Goal: Task Accomplishment & Management: Manage account settings

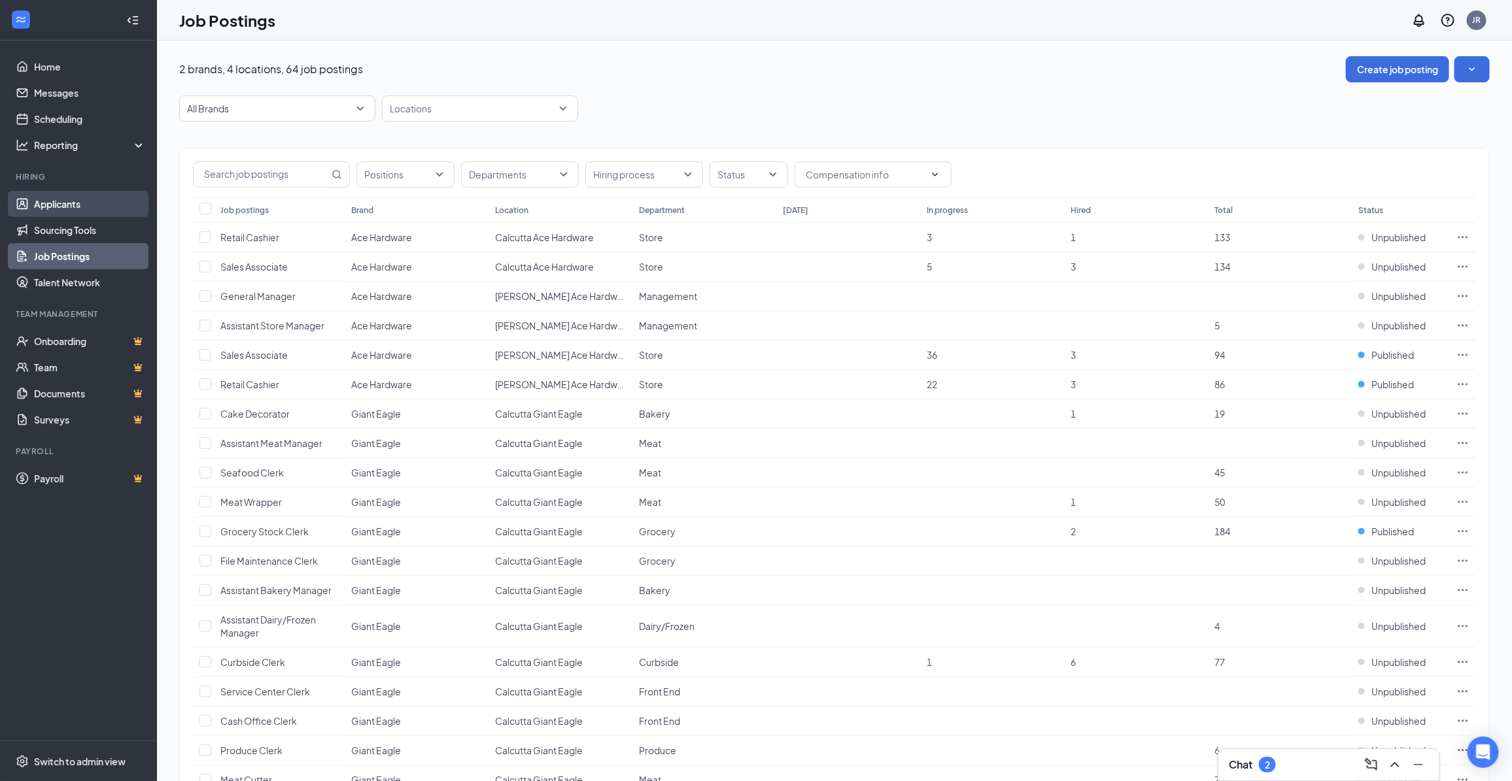
click at [83, 205] on link "Applicants" at bounding box center [90, 204] width 112 height 26
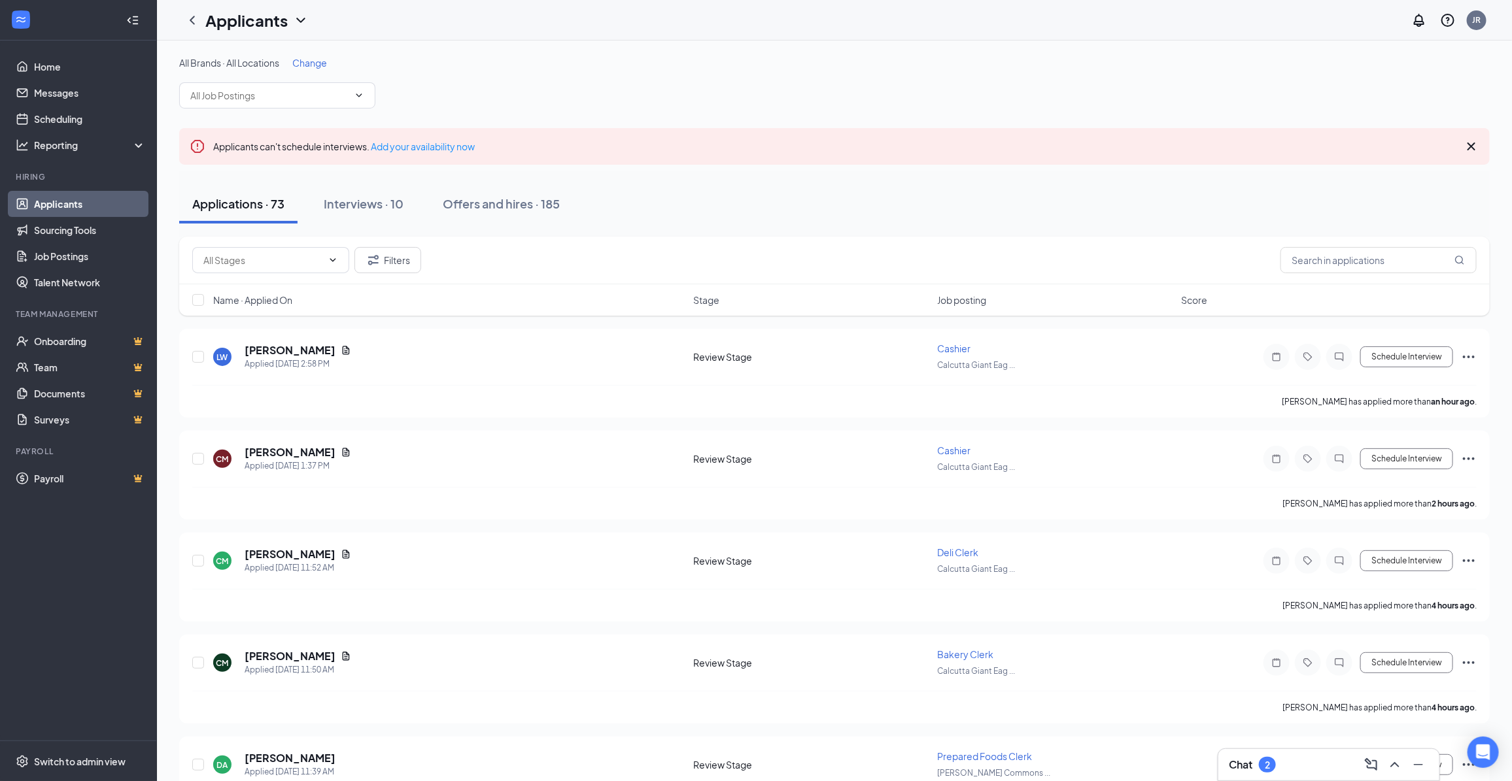
click at [319, 66] on span "Change" at bounding box center [309, 63] width 35 height 12
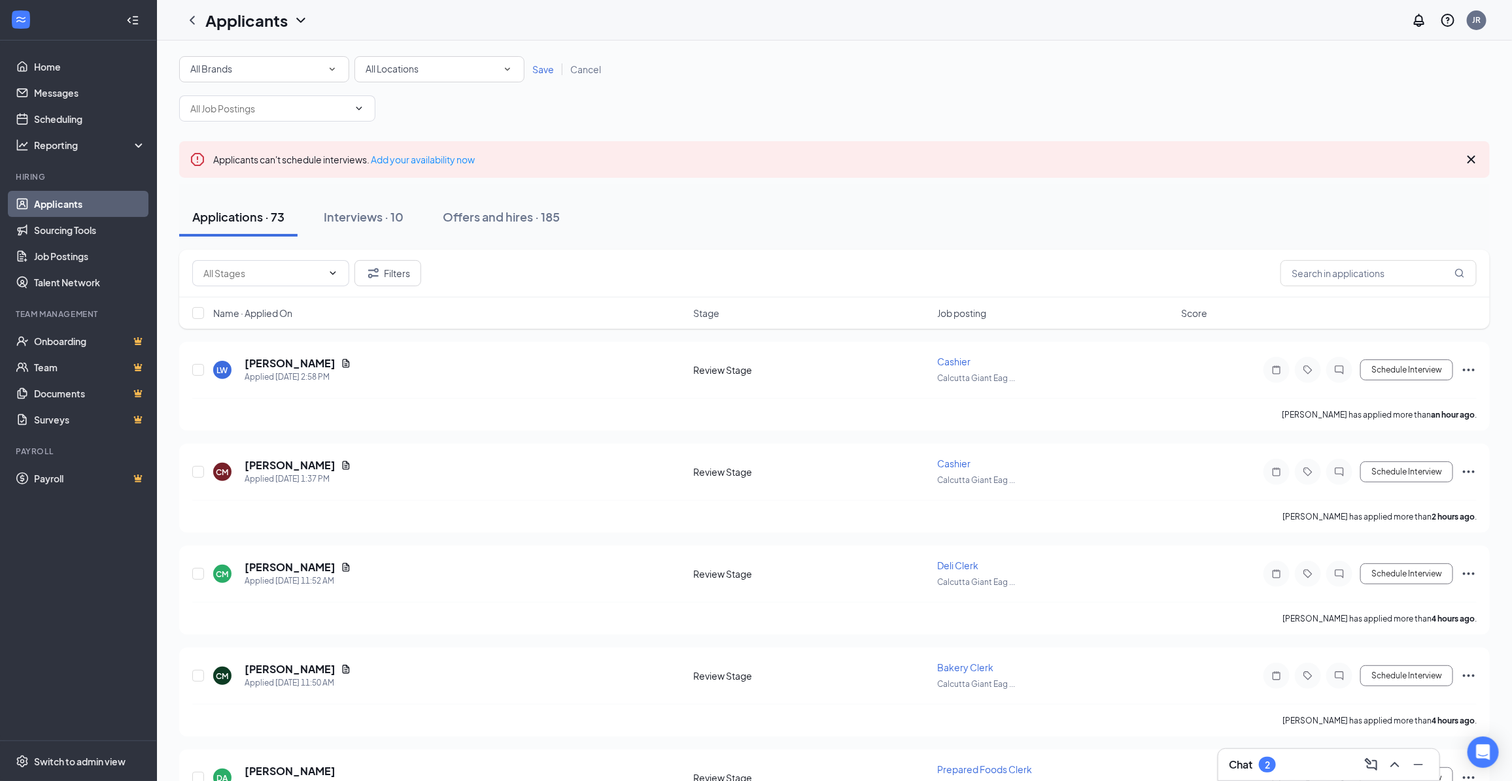
click at [507, 61] on div "All Locations" at bounding box center [440, 69] width 148 height 16
click at [456, 162] on div "Calcutta Giant Eagle" at bounding box center [438, 168] width 149 height 16
click at [539, 64] on span "Save" at bounding box center [543, 69] width 22 height 12
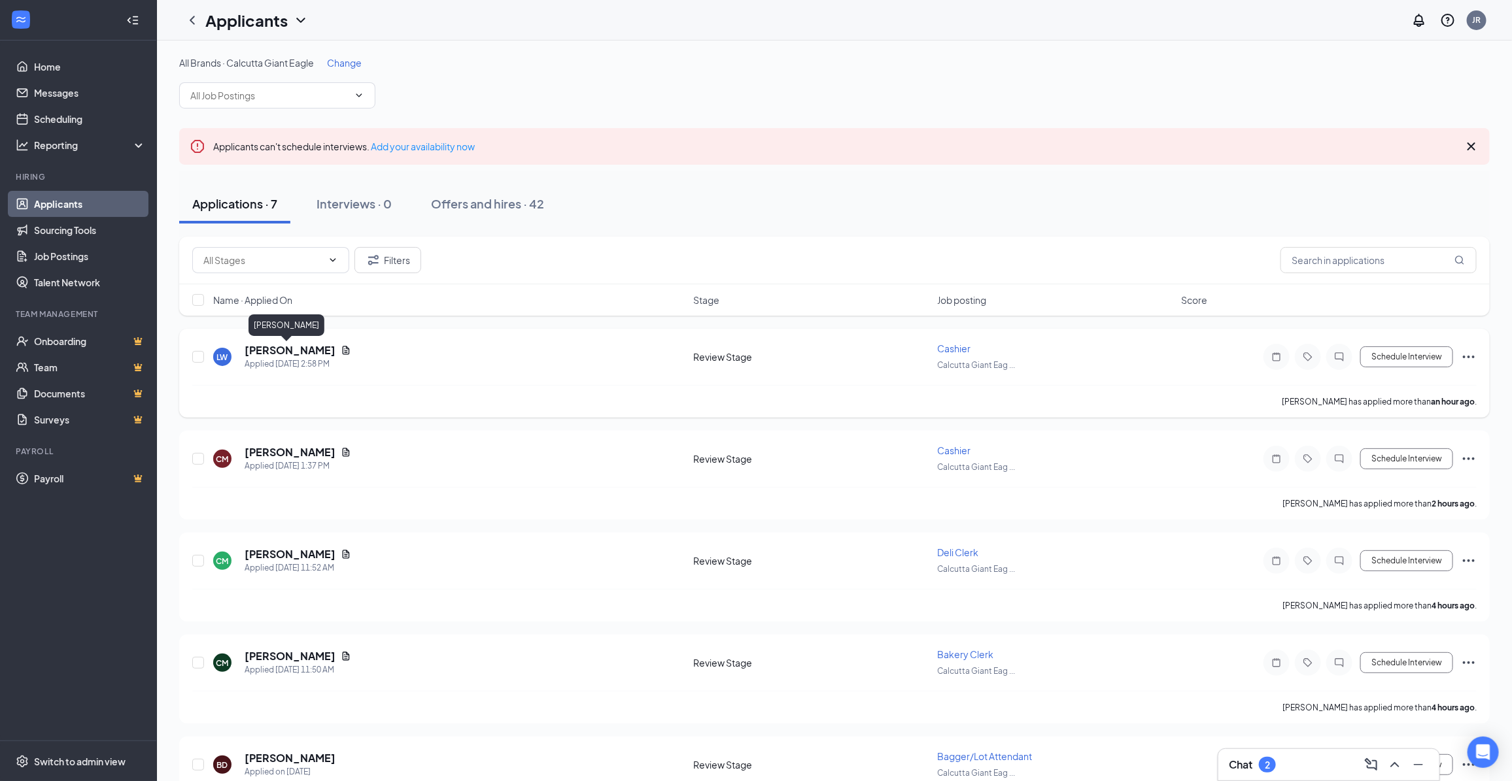
click at [273, 351] on h5 "[PERSON_NAME]" at bounding box center [290, 350] width 91 height 14
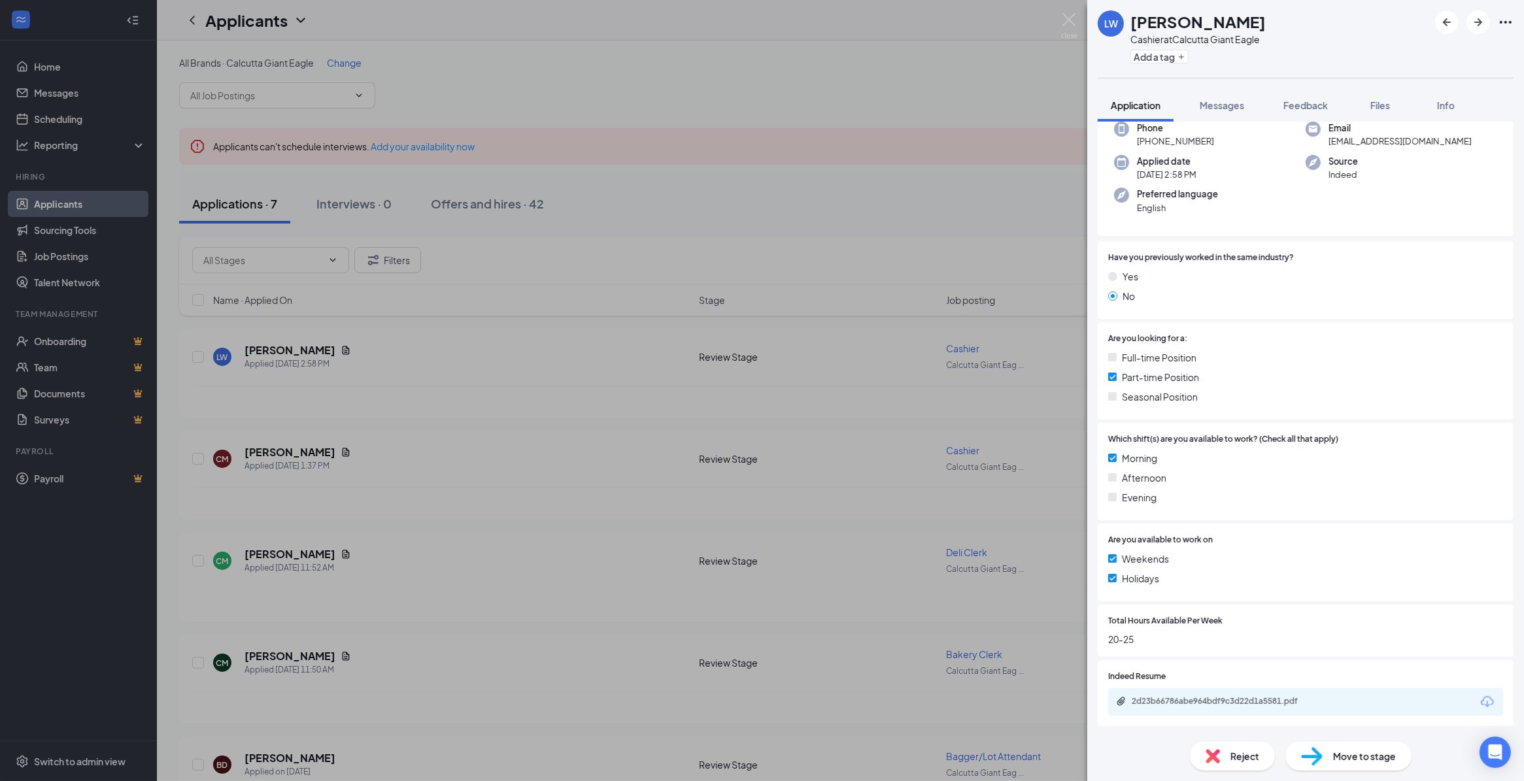
scroll to position [158, 0]
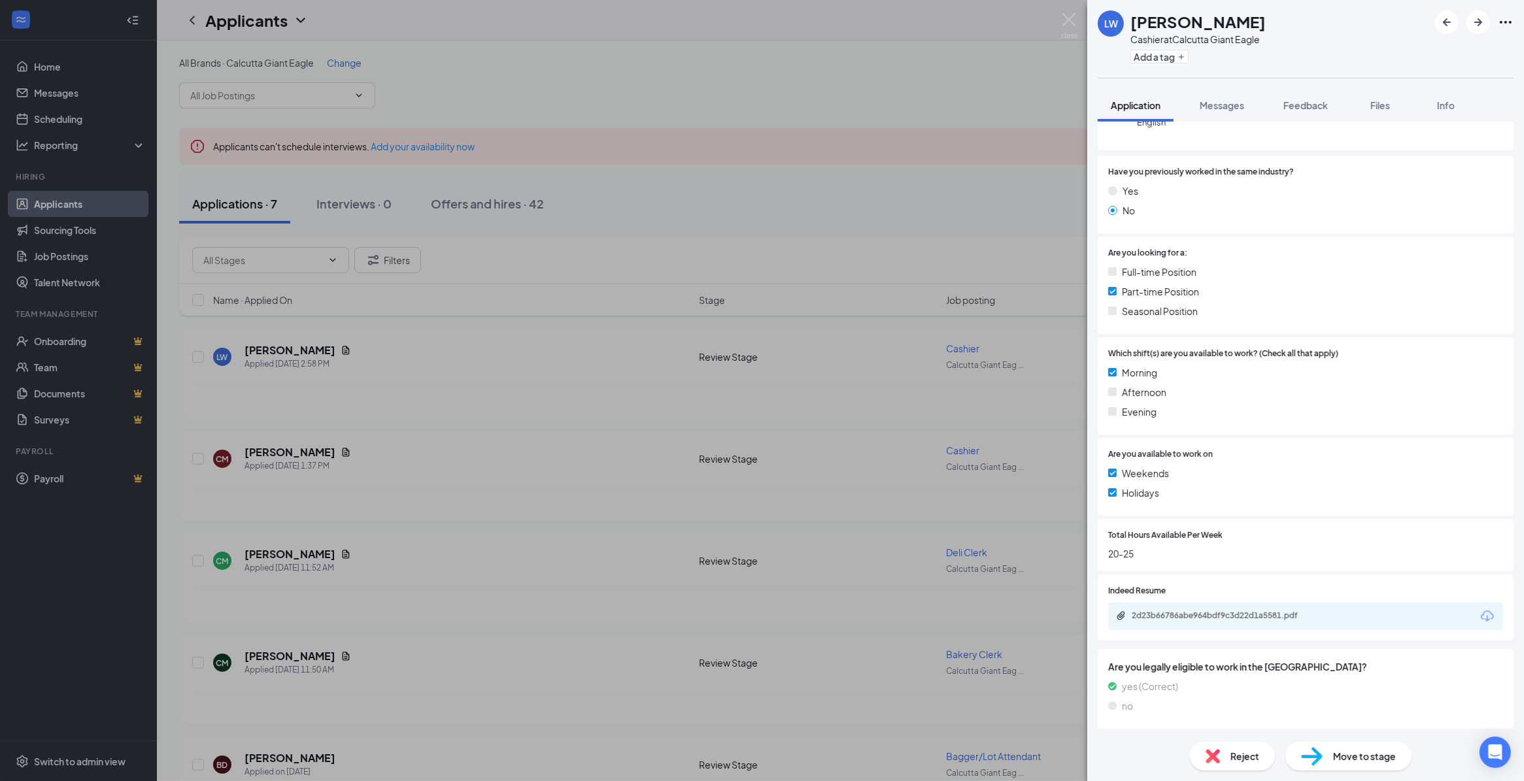
click at [1246, 609] on div "2d23b66786abe964bdf9c3d22d1a5581.pdf" at bounding box center [1305, 616] width 395 height 27
click at [1244, 613] on div "2d23b66786abe964bdf9c3d22d1a5581.pdf" at bounding box center [1223, 616] width 183 height 10
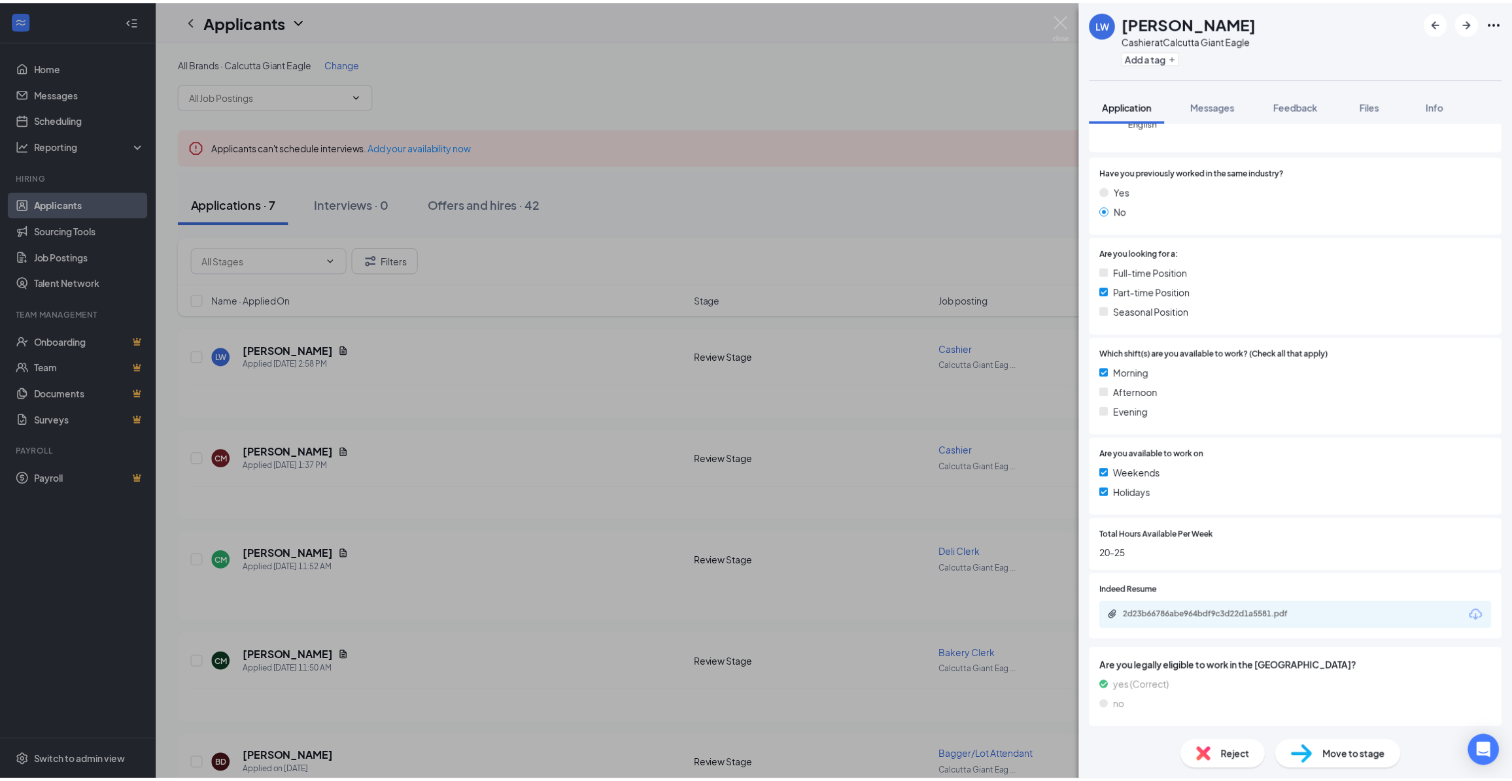
scroll to position [154, 0]
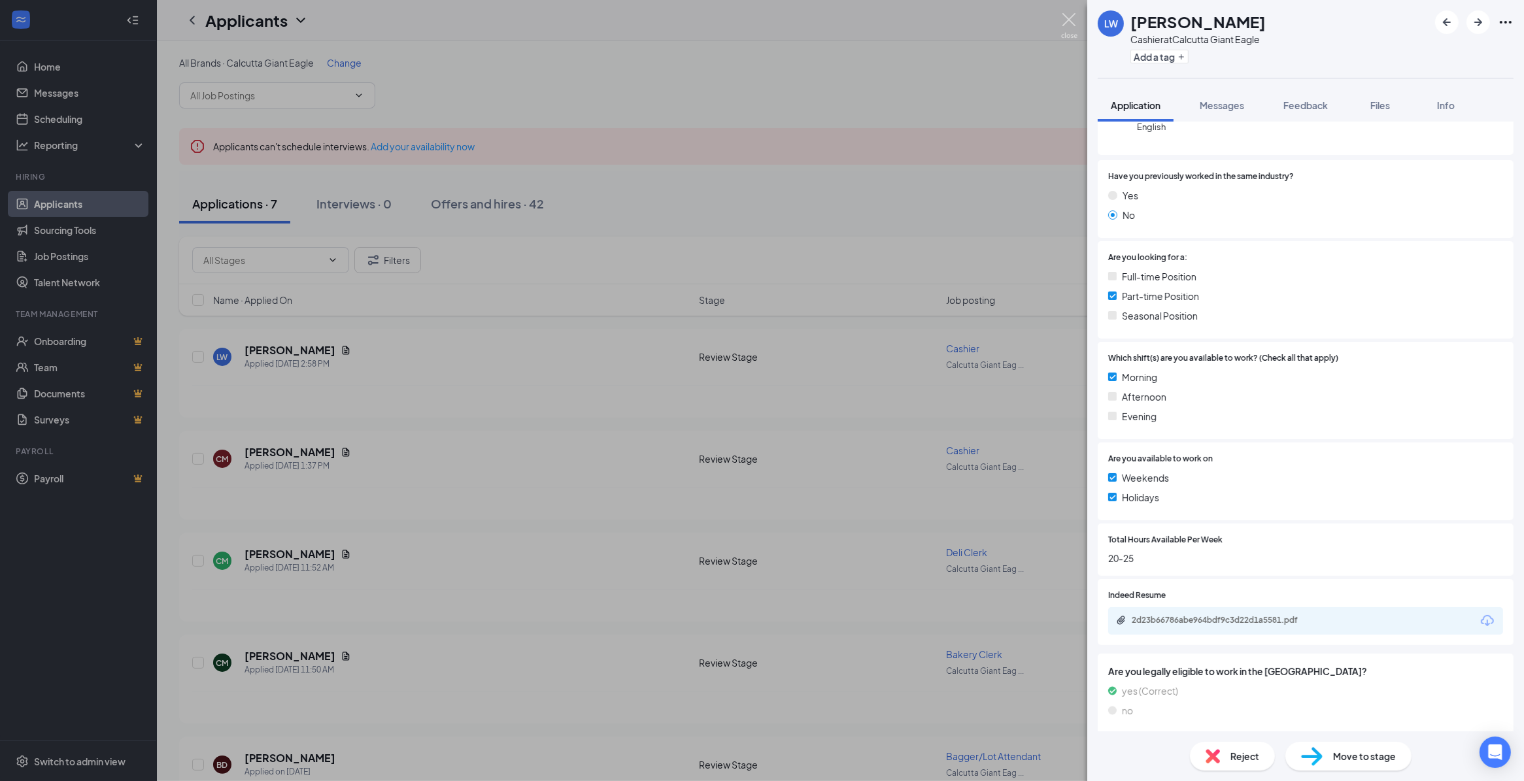
click at [1072, 14] on img at bounding box center [1069, 26] width 16 height 26
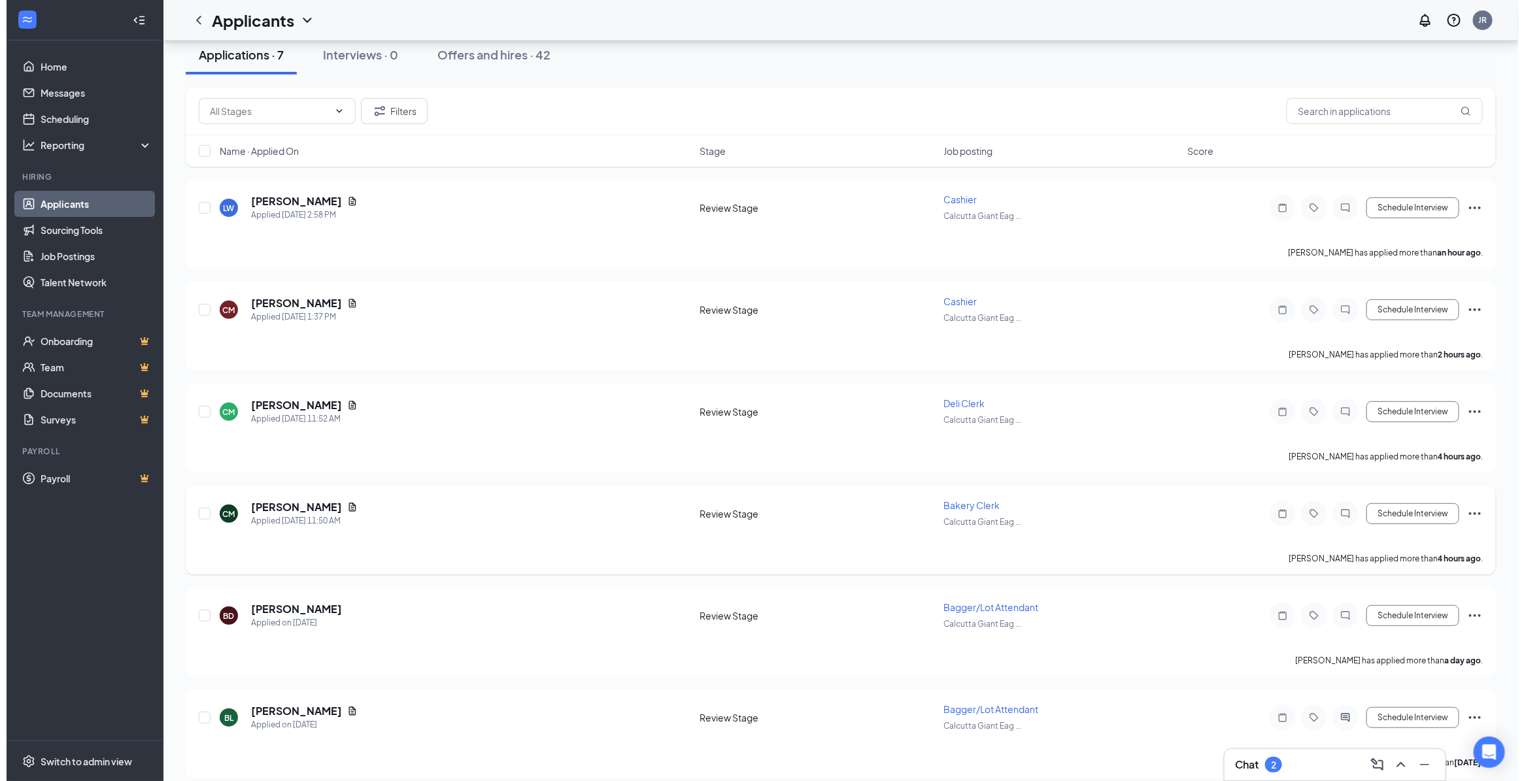
scroll to position [163, 0]
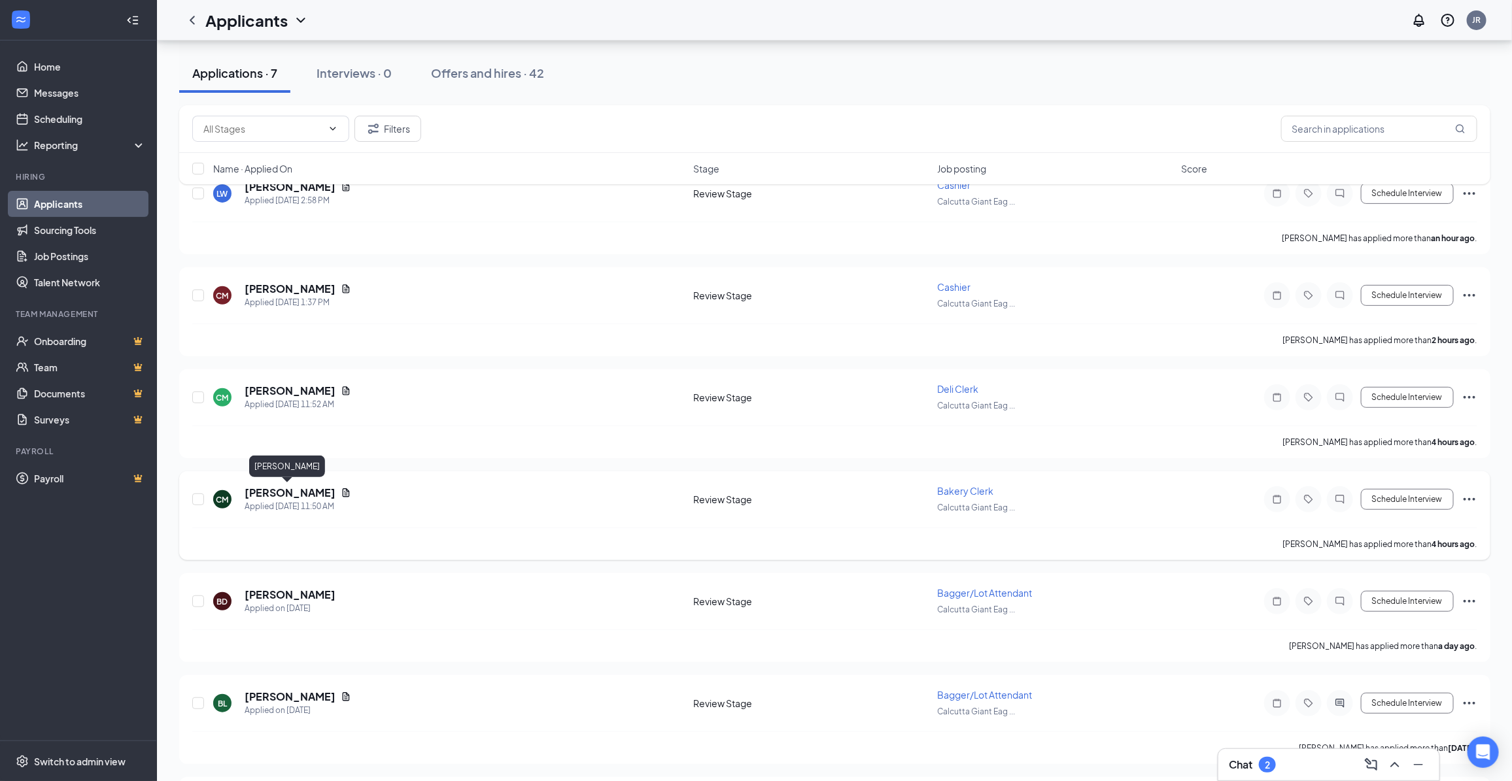
click at [296, 490] on h5 "[PERSON_NAME]" at bounding box center [290, 493] width 91 height 14
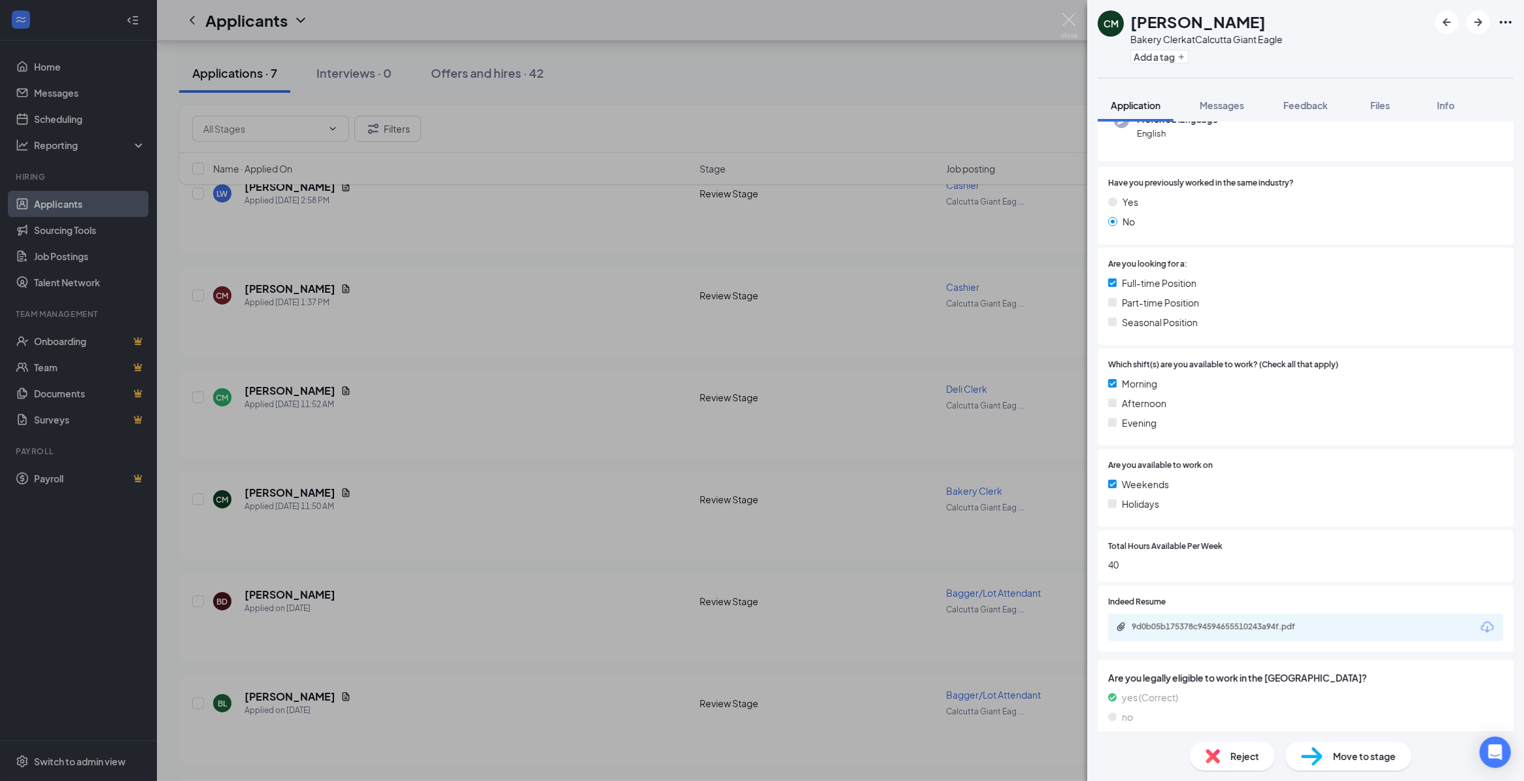
scroll to position [195, 0]
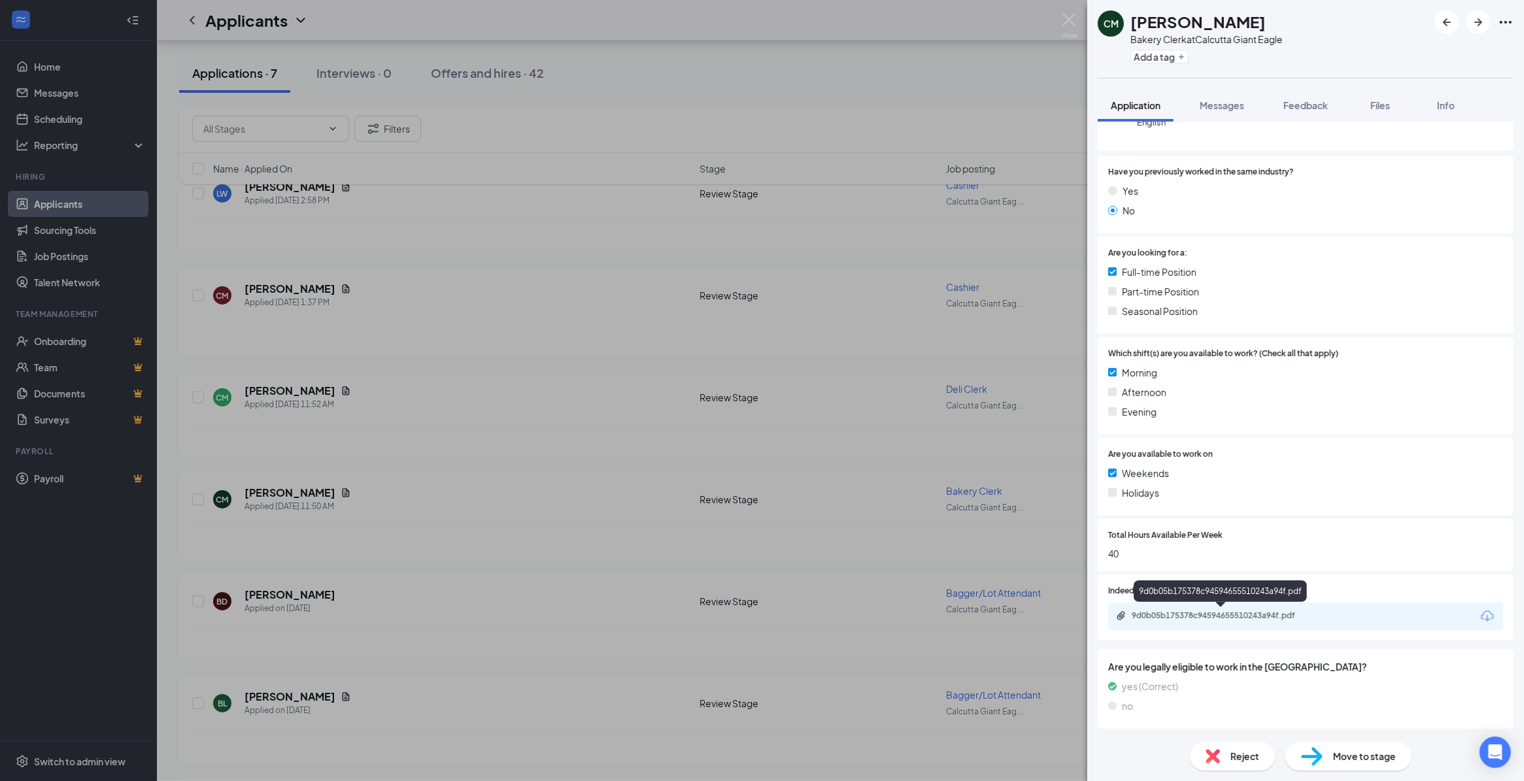
click at [1263, 613] on div "9d0b05b175378c94594655510243a94f.pdf" at bounding box center [1223, 616] width 183 height 10
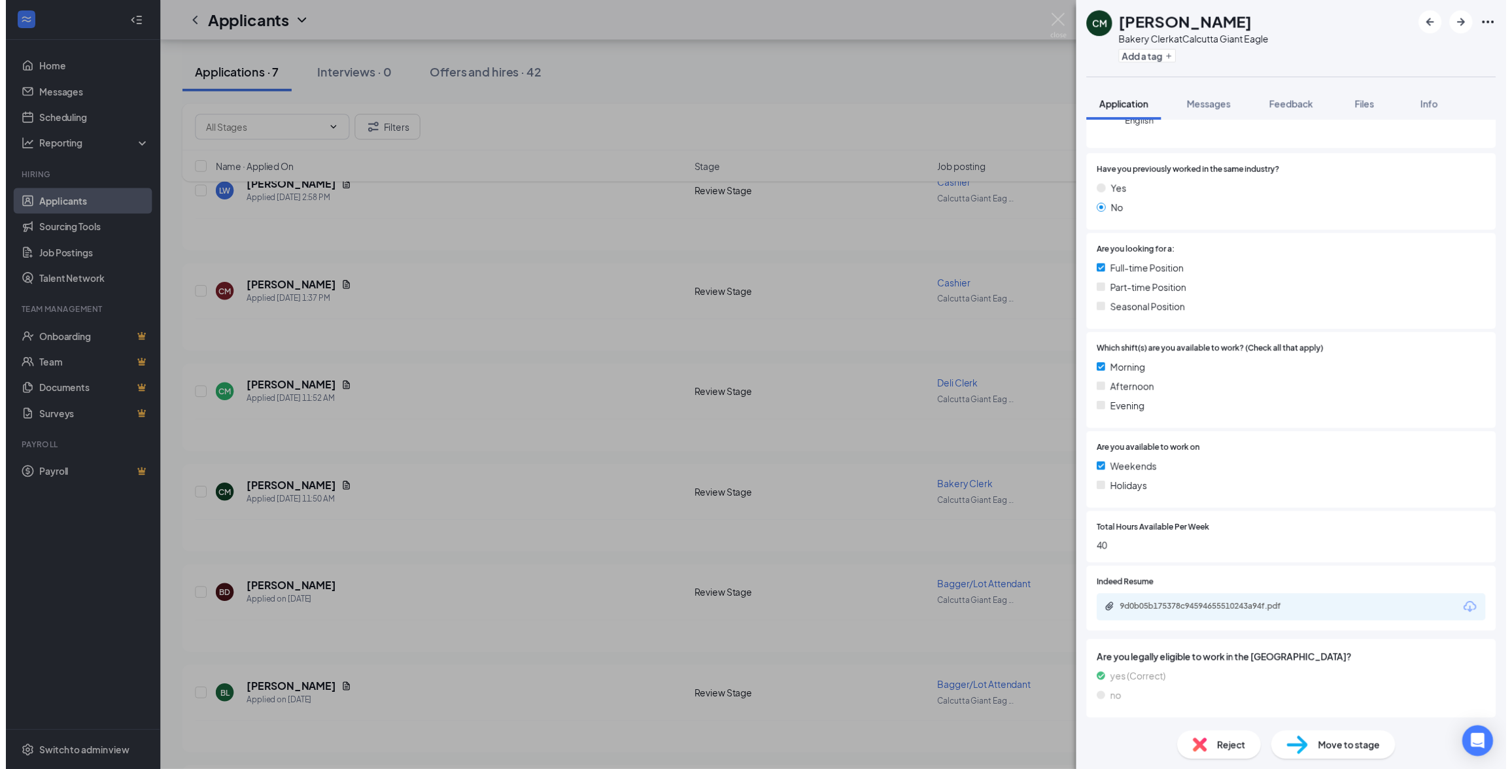
scroll to position [190, 0]
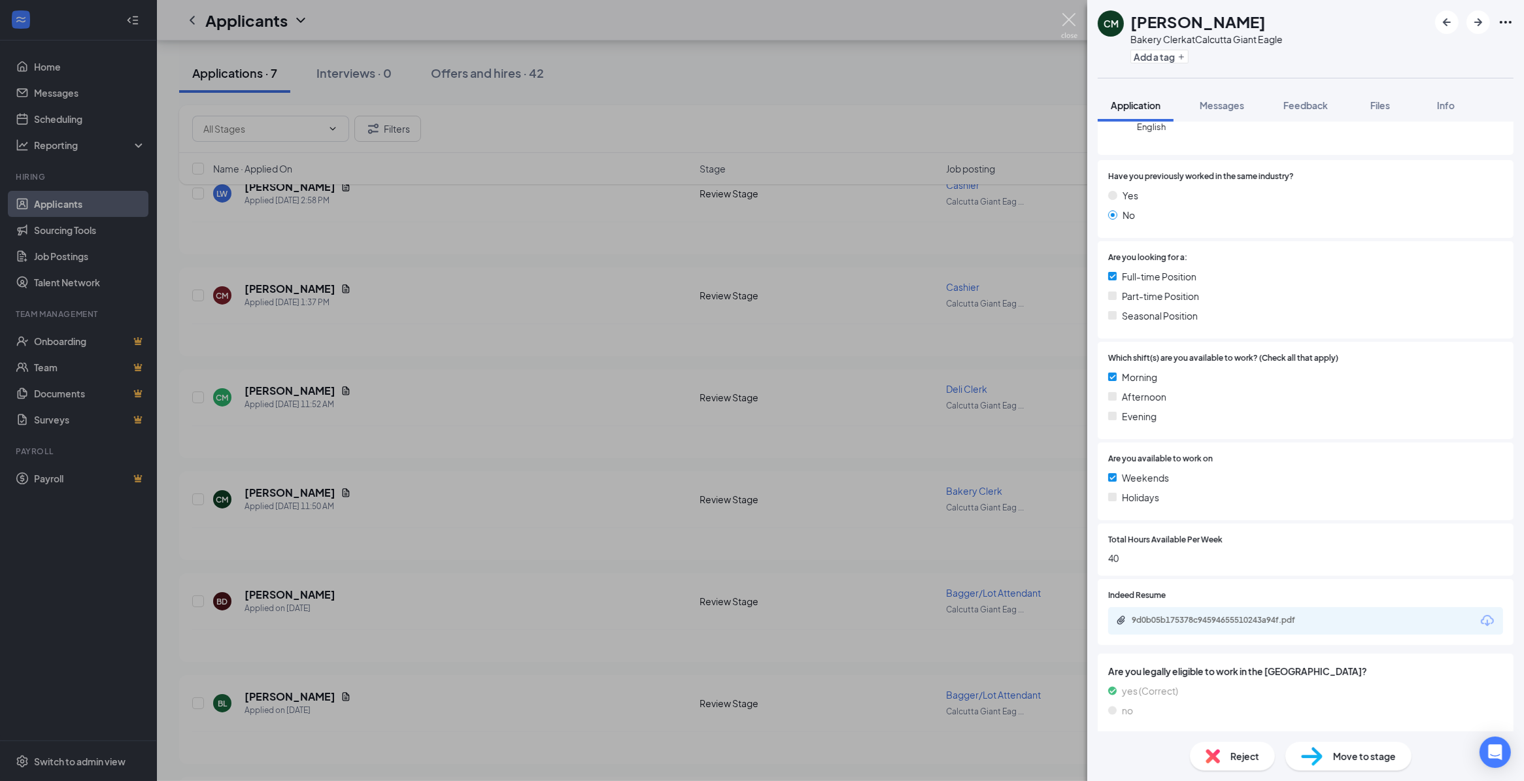
click at [1063, 20] on img at bounding box center [1069, 26] width 16 height 26
